Goal: Information Seeking & Learning: Learn about a topic

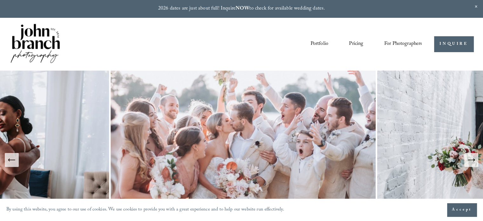
click at [354, 43] on link "Pricing" at bounding box center [356, 44] width 14 height 11
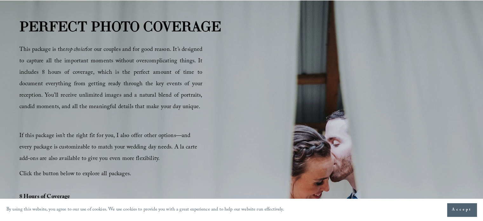
scroll to position [361, 0]
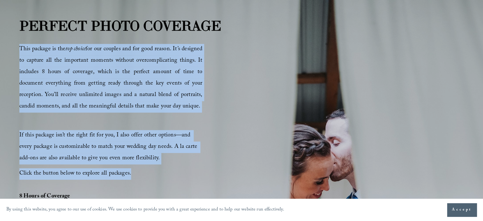
drag, startPoint x: 19, startPoint y: 49, endPoint x: 135, endPoint y: 178, distance: 173.3
click at [135, 178] on div "This package is the top choice for our couples and for good reason. It’s design…" at bounding box center [110, 112] width 183 height 136
copy div "This package is the top choice for our couples and for good reason. It’s design…"
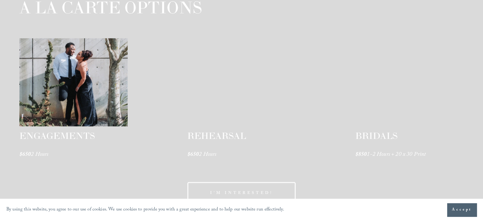
scroll to position [977, 0]
